Goal: Task Accomplishment & Management: Manage account settings

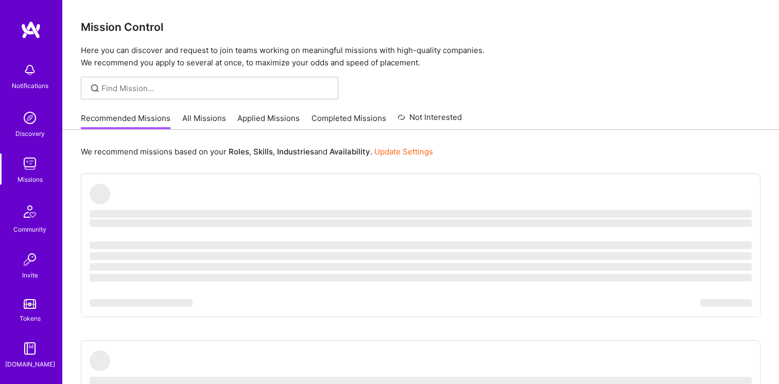
click at [715, 7] on div "Mission Control Here you can discover and request to join teams working on mean…" at bounding box center [420, 34] width 717 height 69
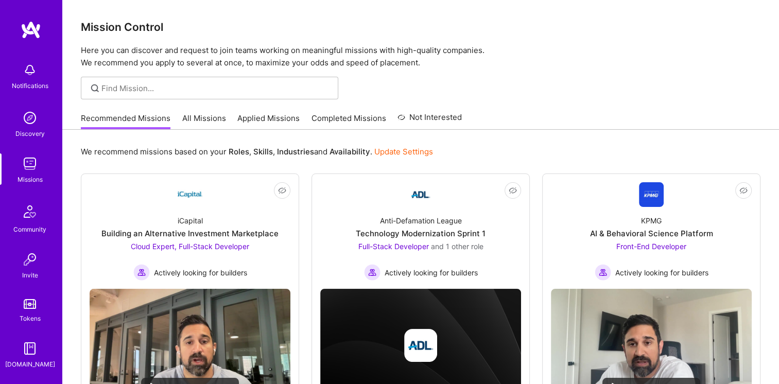
scroll to position [41, 0]
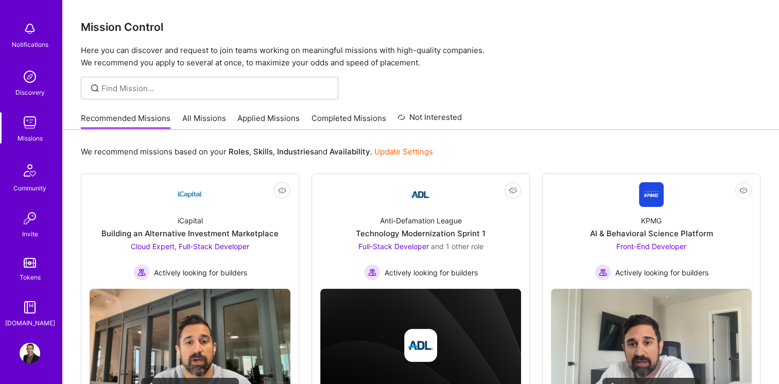
click at [29, 354] on img at bounding box center [30, 353] width 21 height 21
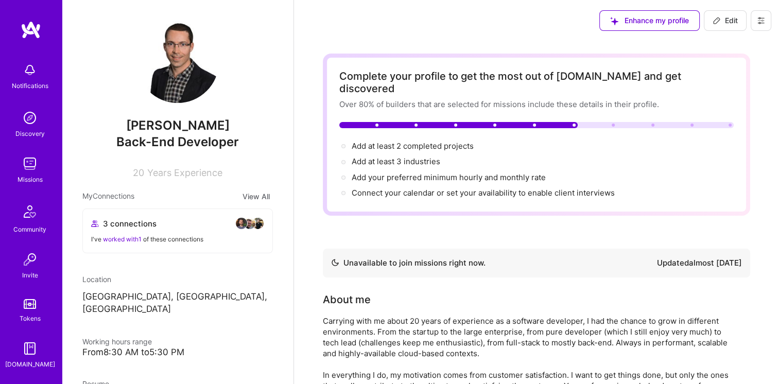
click at [766, 15] on button at bounding box center [761, 20] width 21 height 21
click at [746, 43] on button "Settings" at bounding box center [732, 44] width 77 height 26
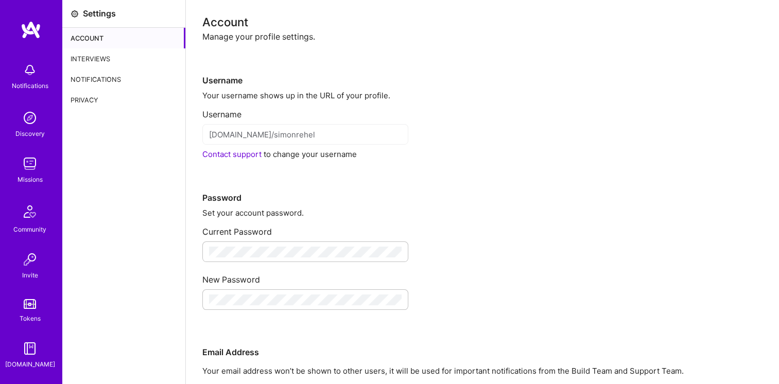
click at [77, 14] on icon at bounding box center [75, 14] width 8 height 8
